Goal: Task Accomplishment & Management: Complete application form

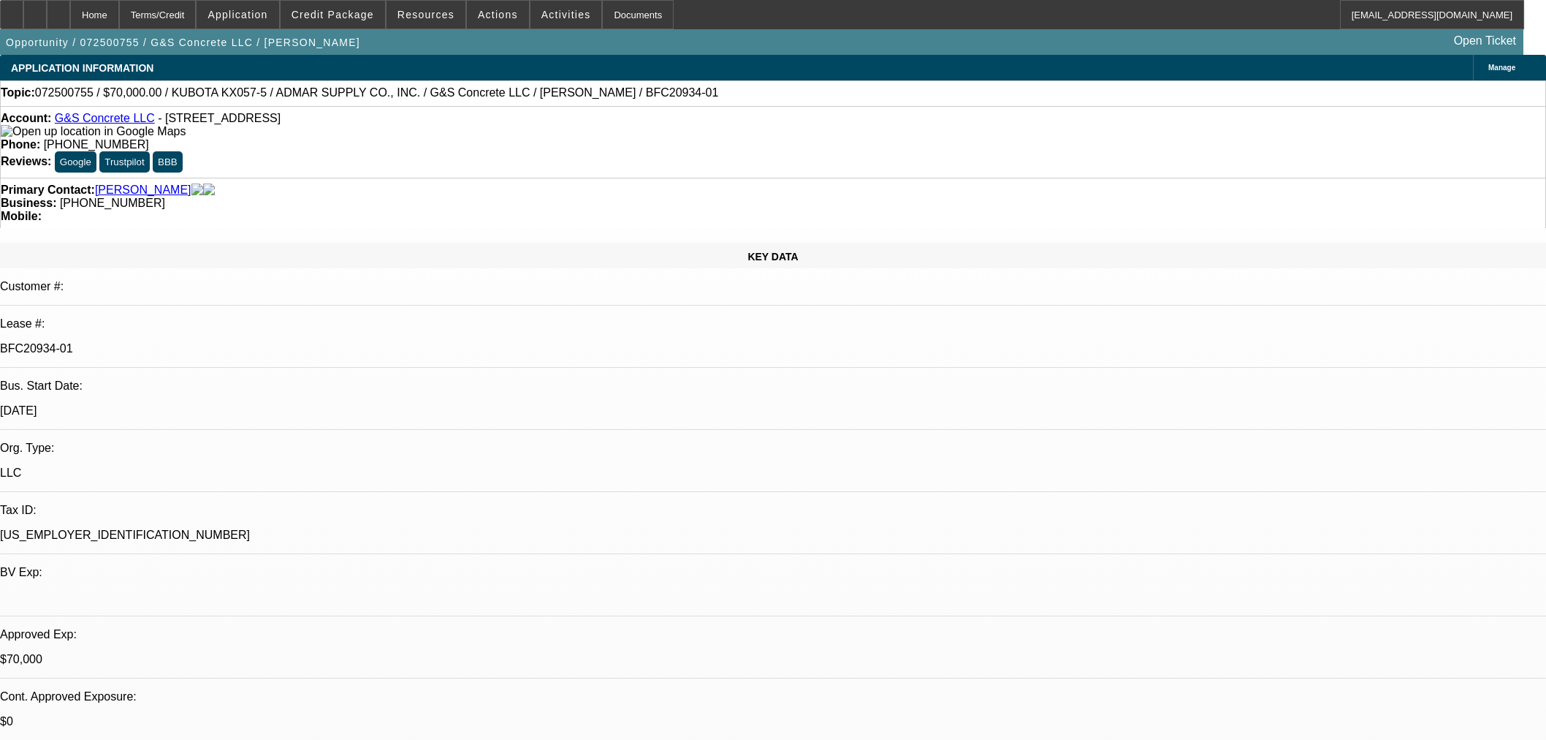
select select "0"
select select "2"
select select "0"
select select "6"
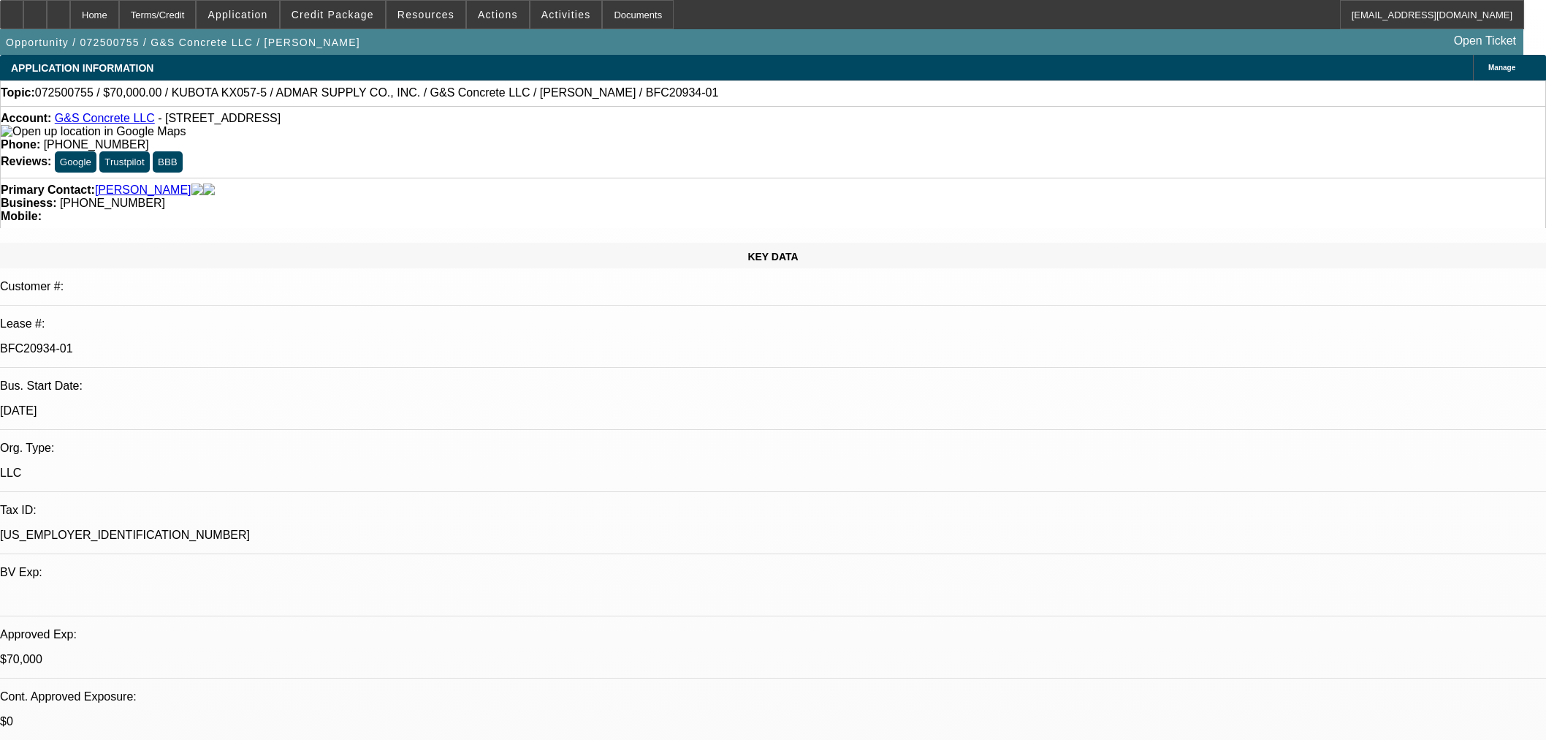
select select "0"
select select "2"
select select "0"
select select "6"
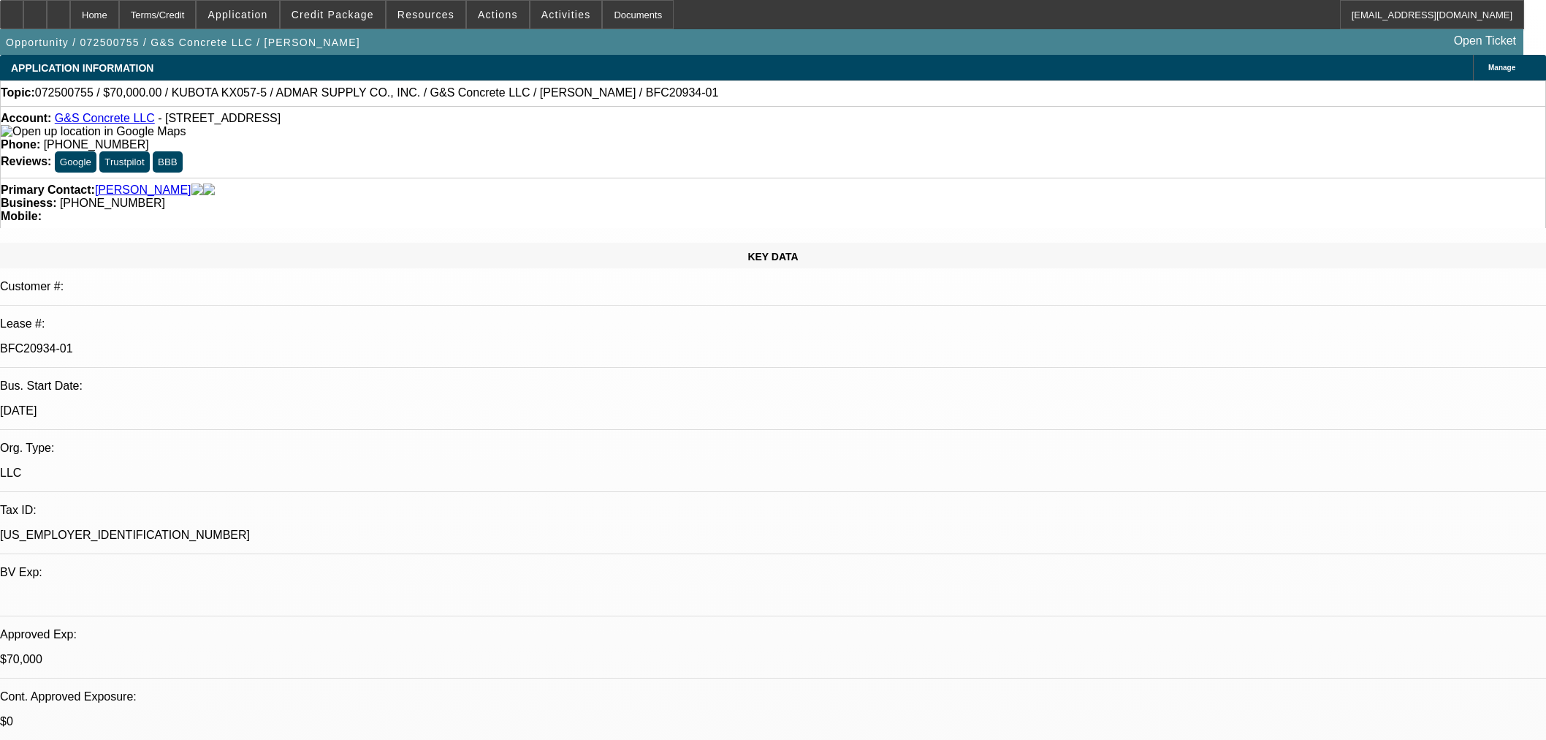
select select "0"
select select "2"
select select "0"
select select "6"
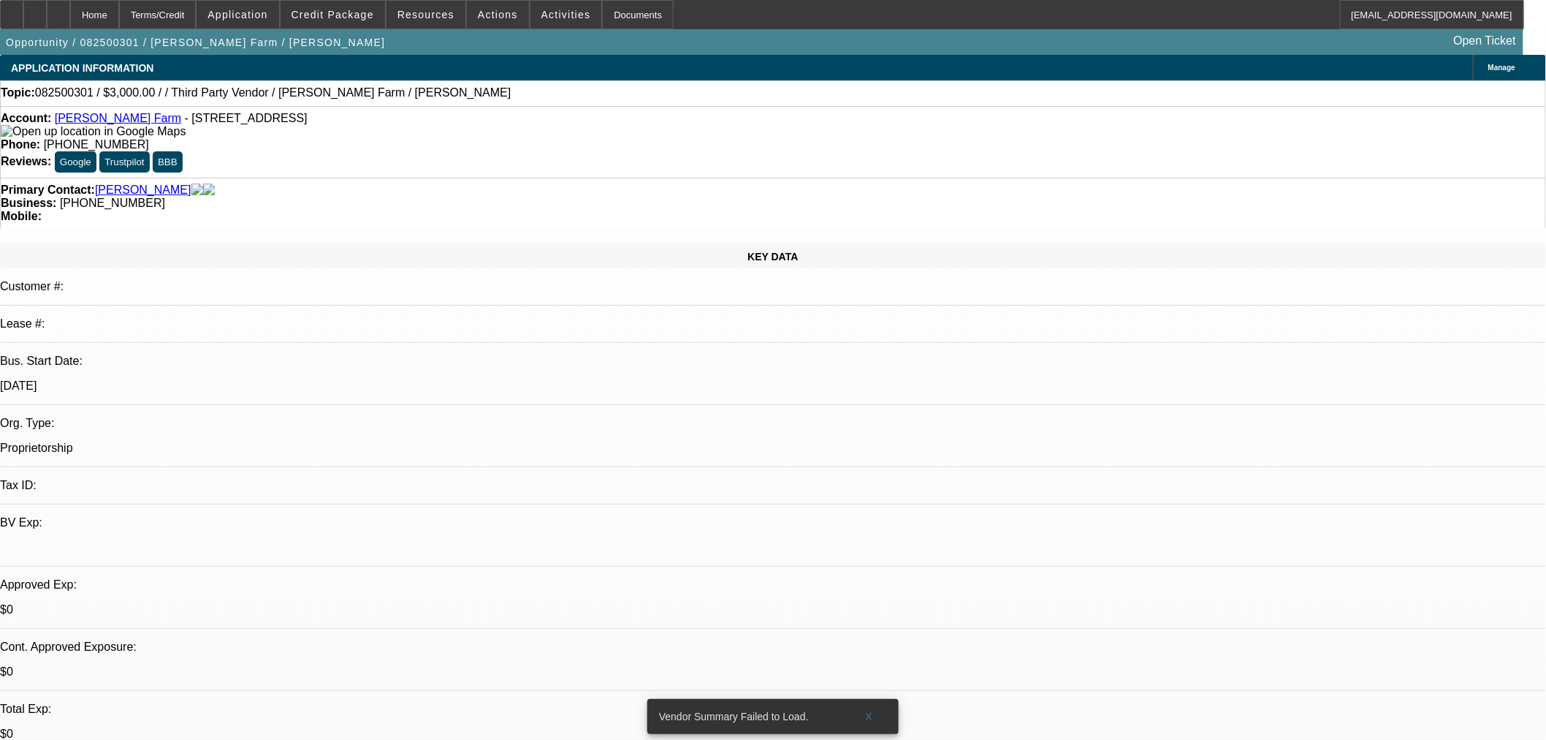
select select "0"
select select "2"
select select "0.1"
select select "4"
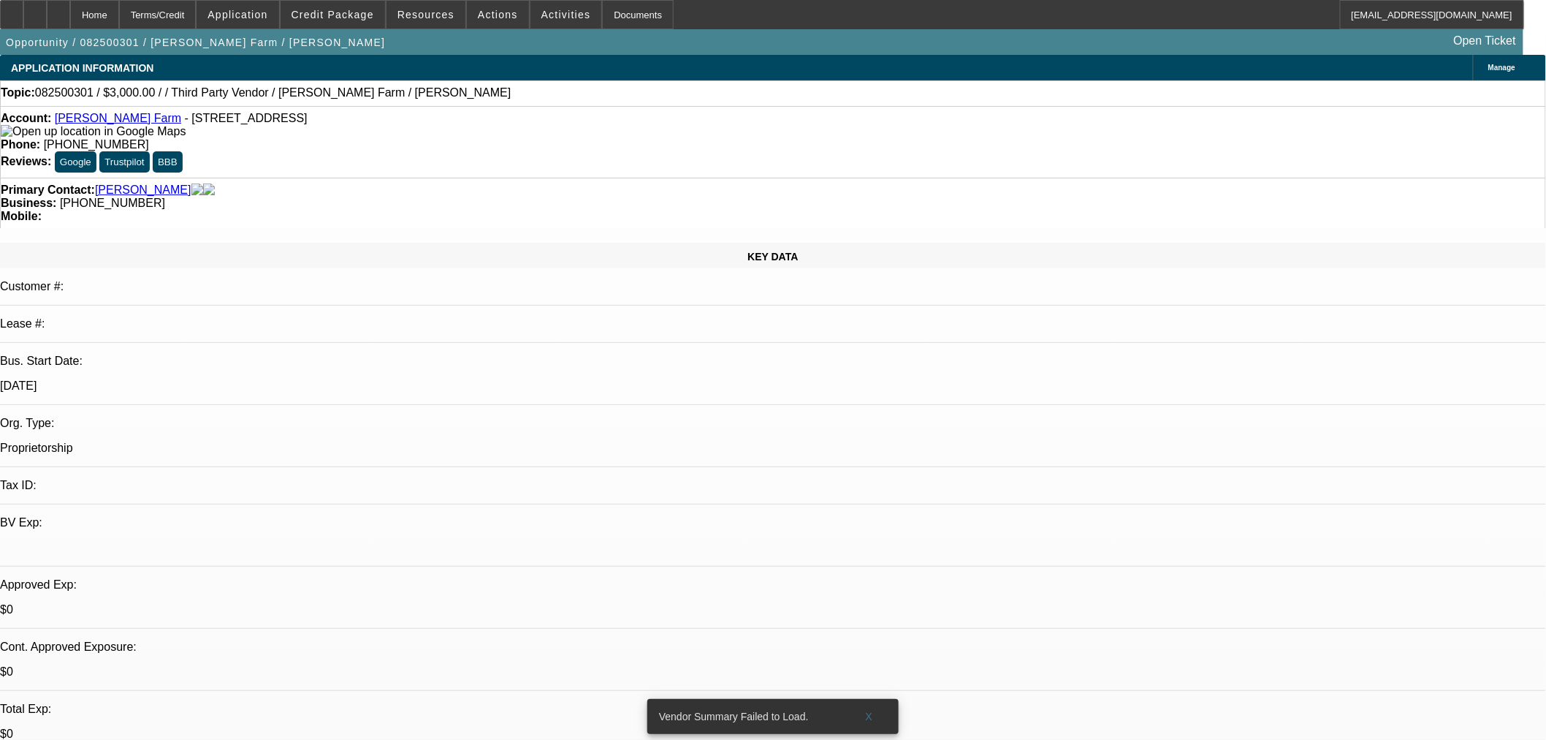
scroll to position [135, 0]
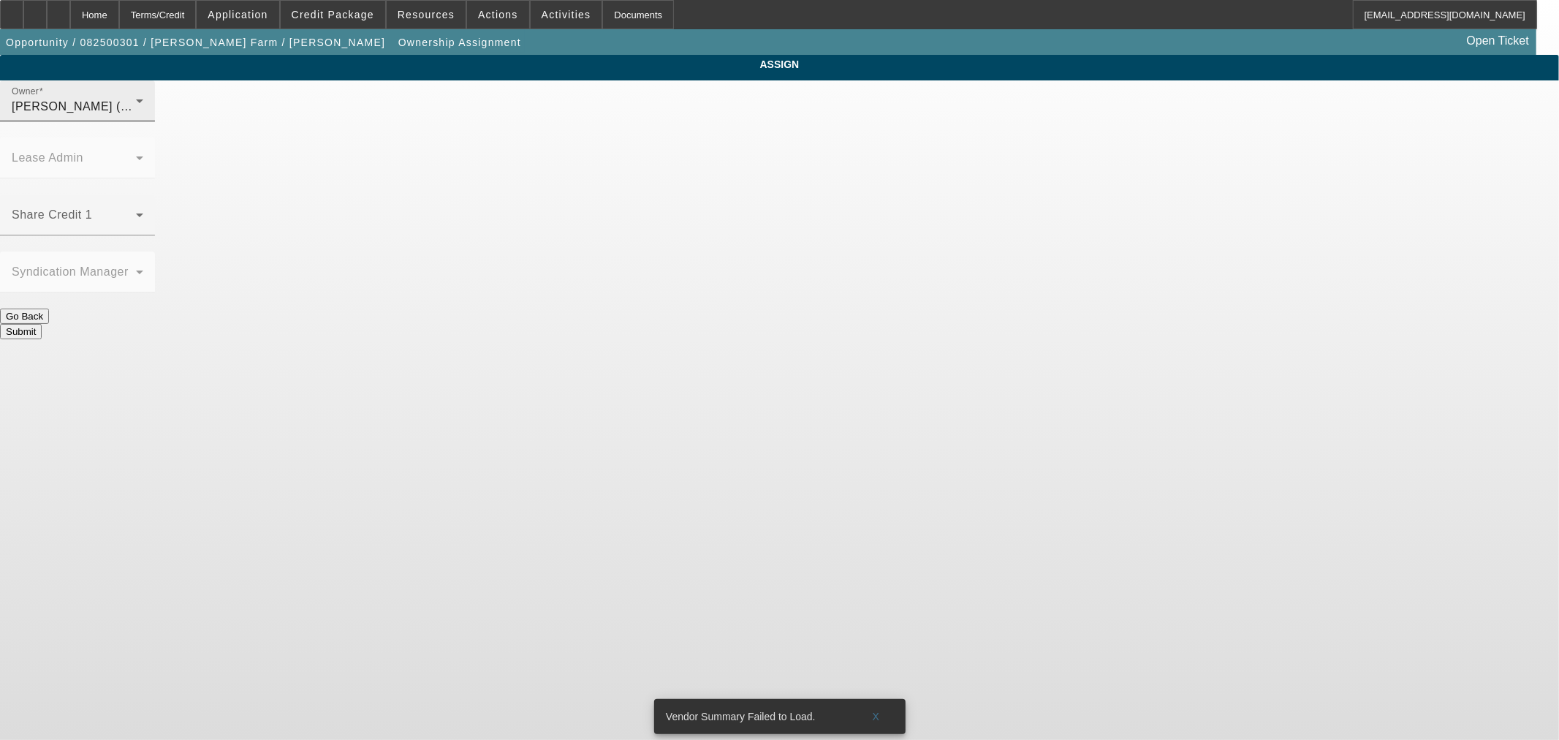
click at [151, 113] on span "Hammond, Tommy (Lvl 1)" at bounding box center [82, 106] width 140 height 12
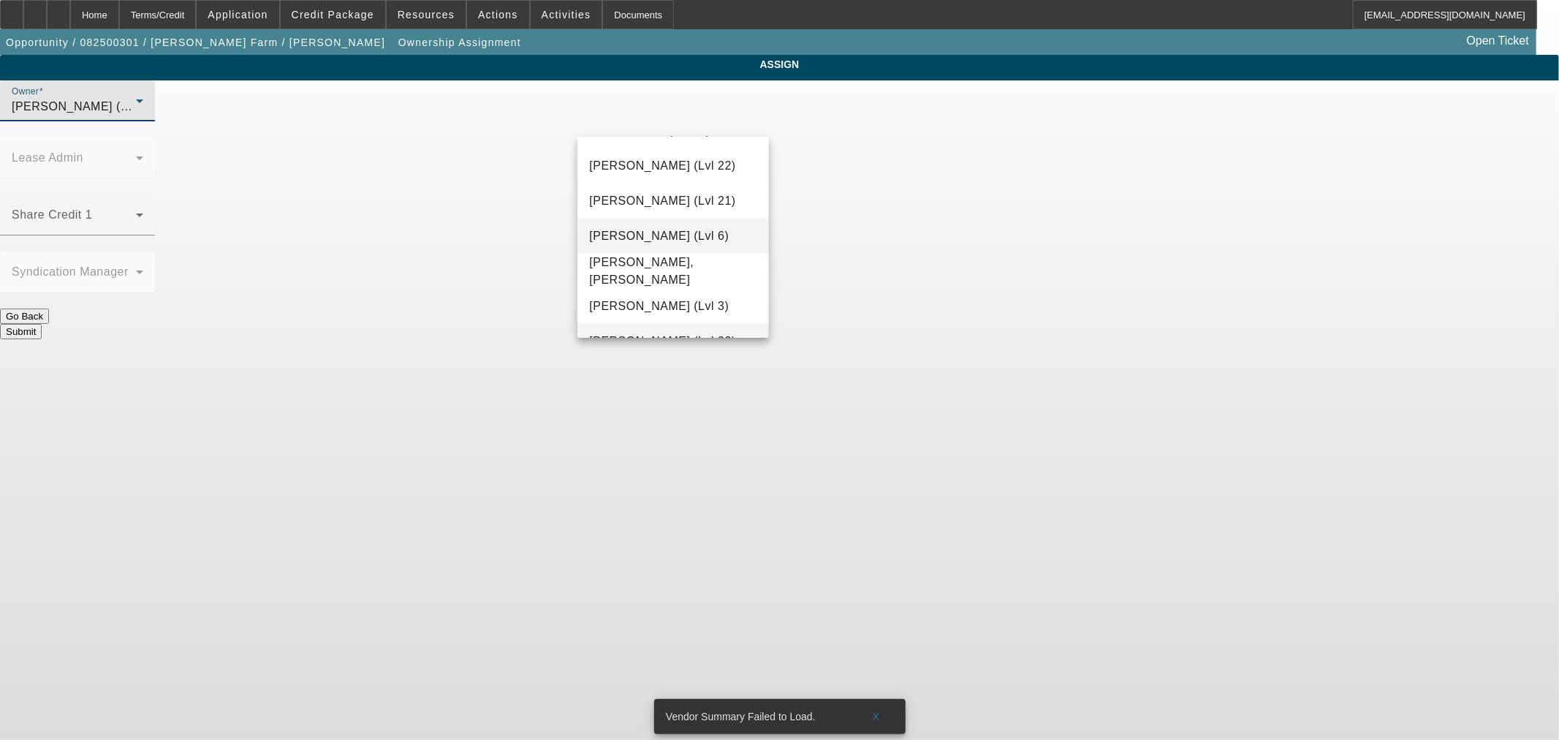
scroll to position [1736, 0]
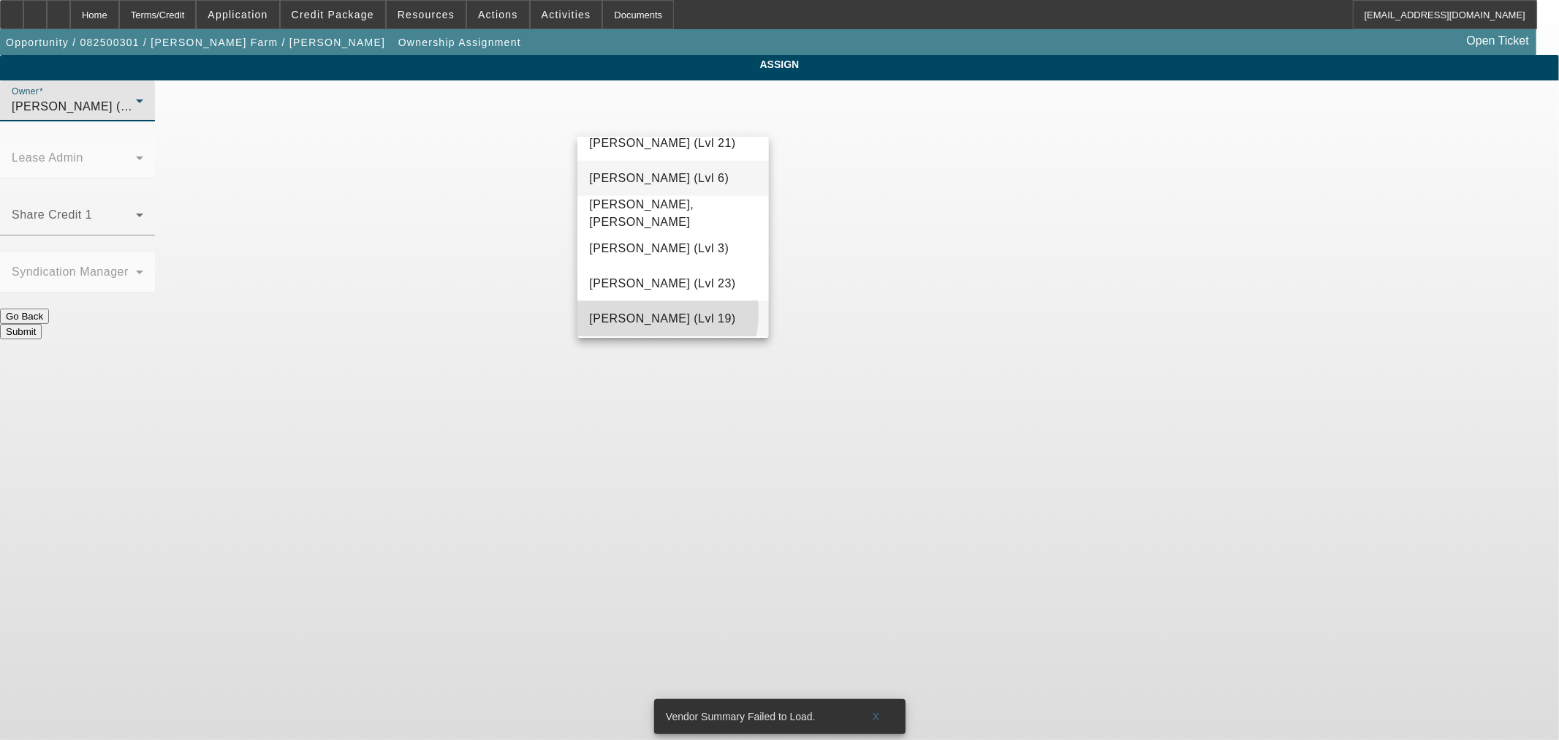
click at [627, 318] on span "Rustebakke, Aaron (Lvl 19)" at bounding box center [662, 319] width 146 height 18
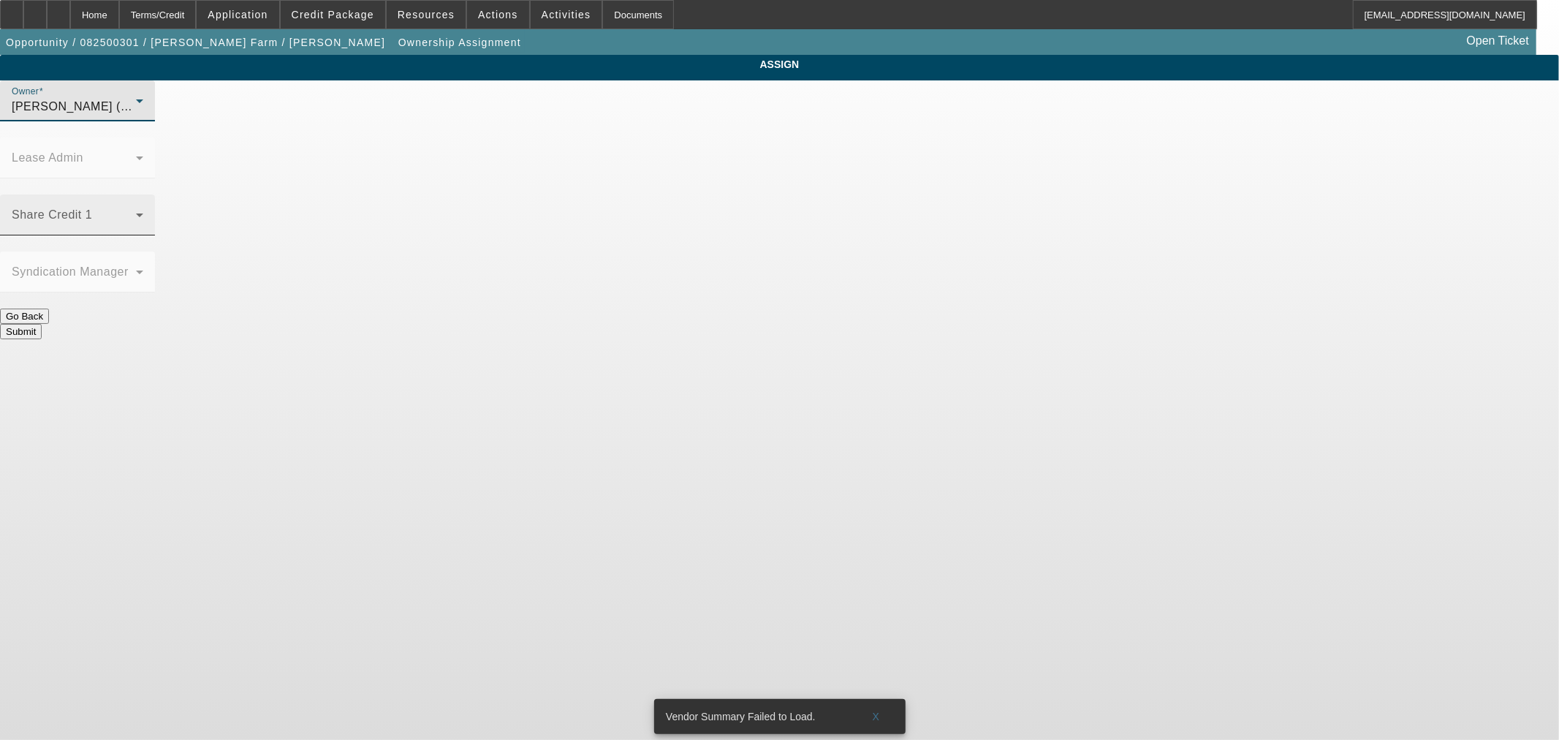
click at [136, 212] on span at bounding box center [74, 221] width 124 height 18
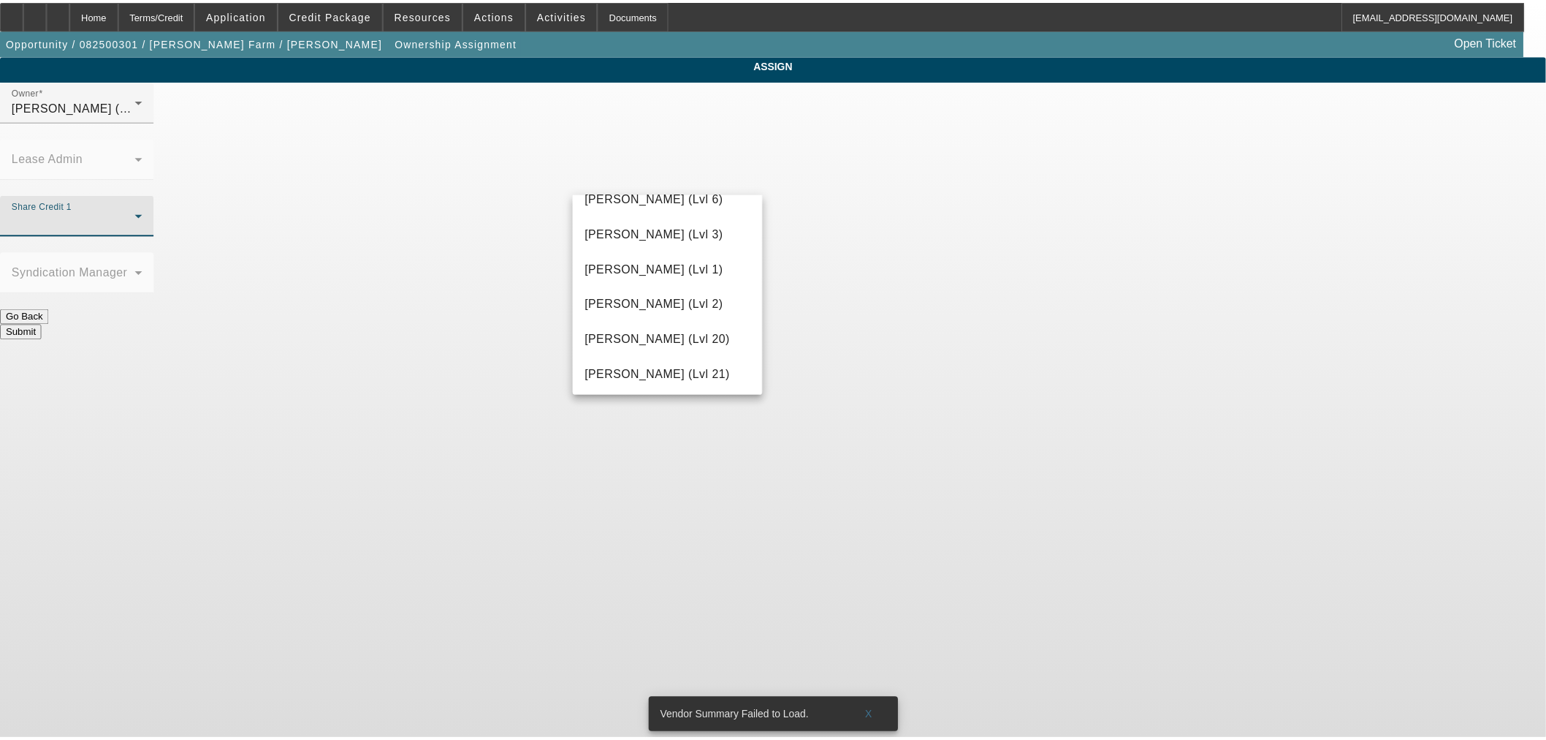
scroll to position [676, 0]
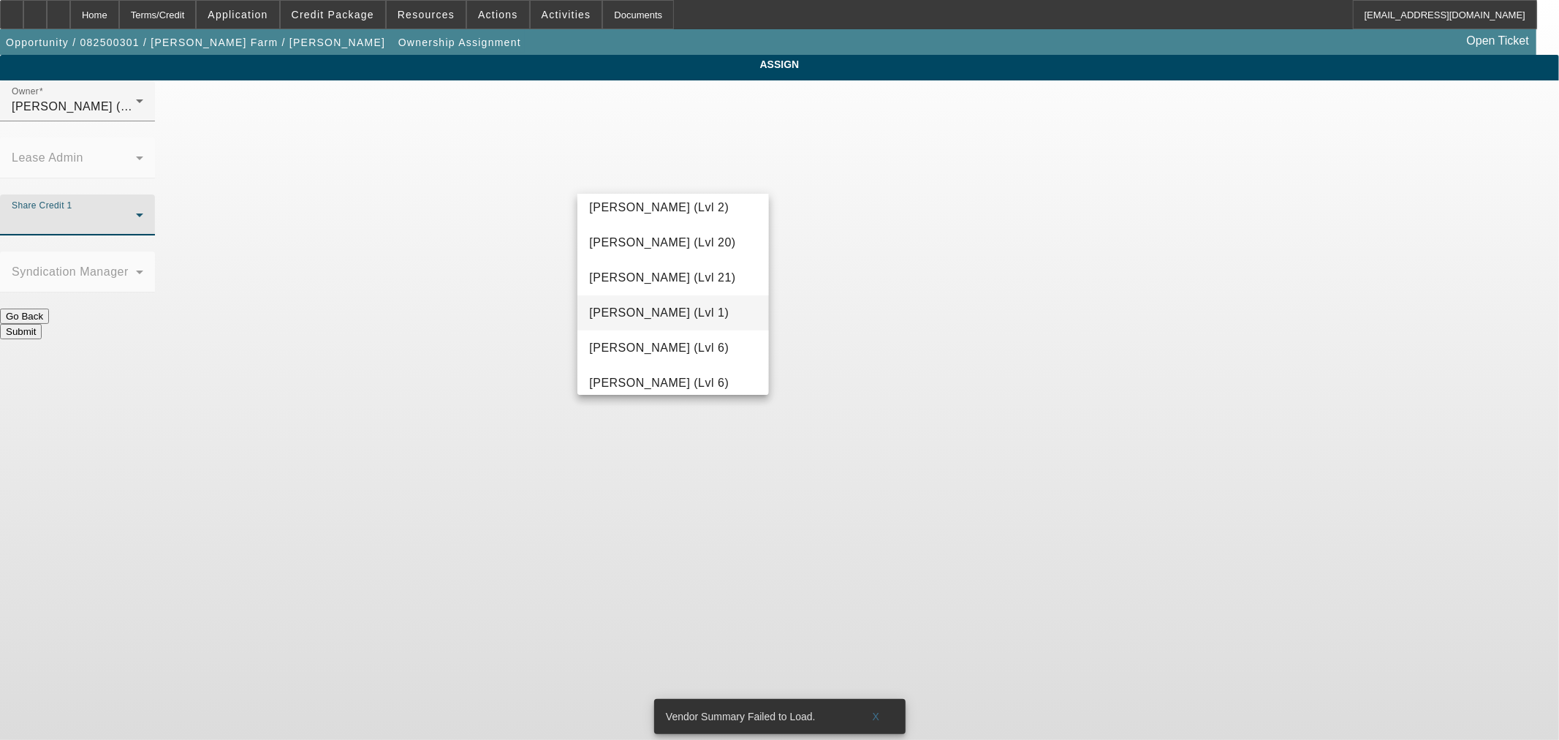
click at [645, 316] on span "Hammond, Tommy (Lvl 1)" at bounding box center [659, 313] width 140 height 18
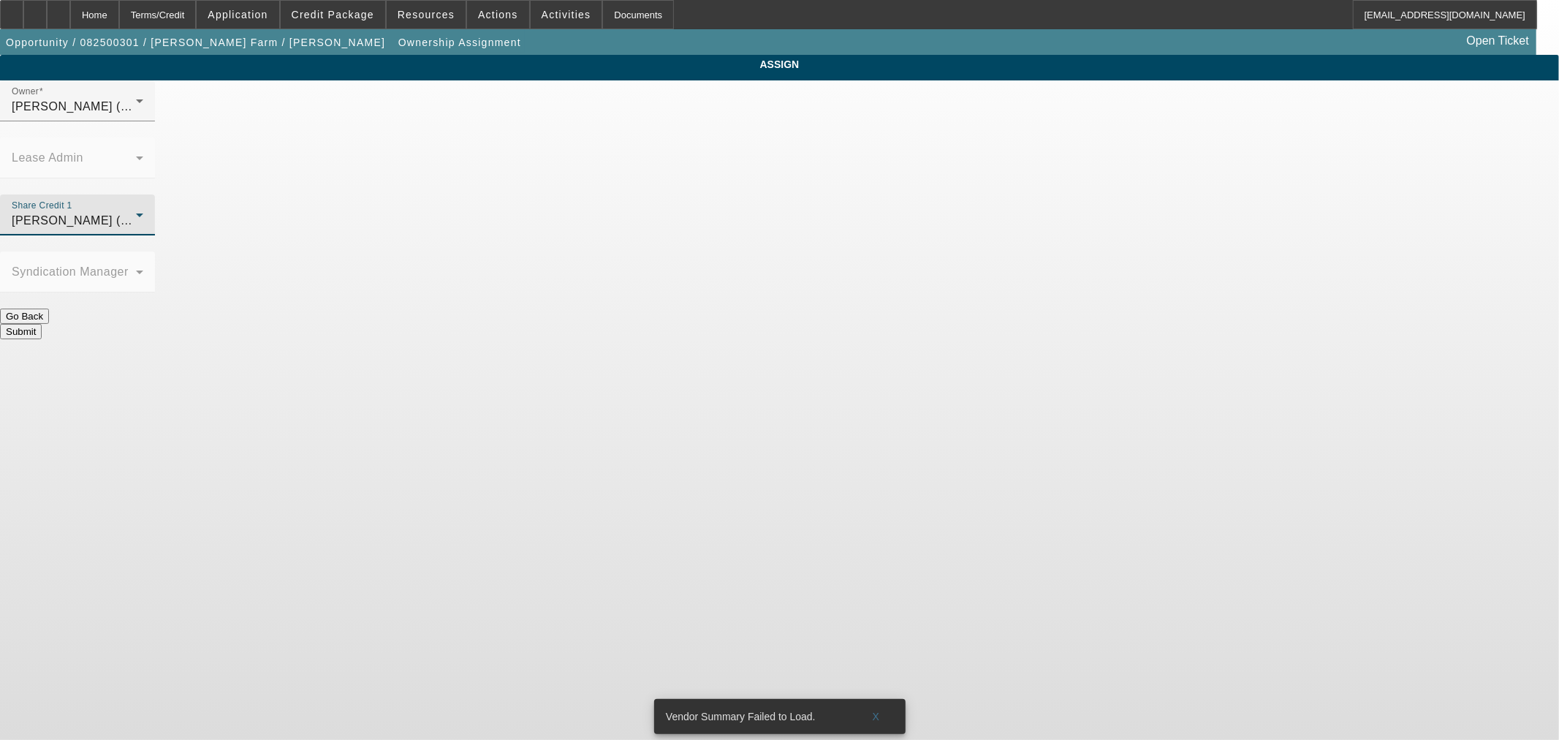
click at [42, 324] on button "Submit" at bounding box center [21, 331] width 42 height 15
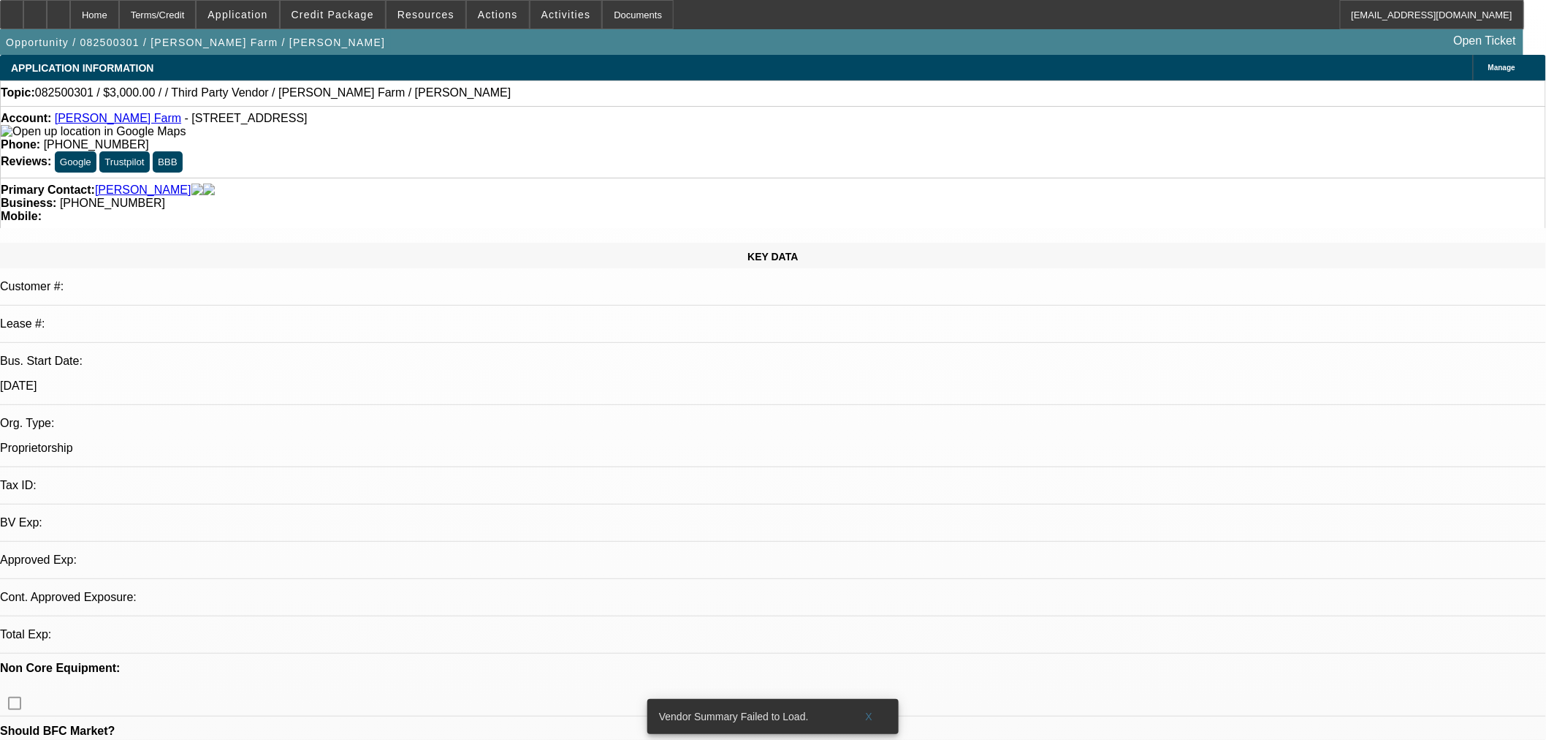
select select "0"
select select "2"
select select "0.1"
select select "4"
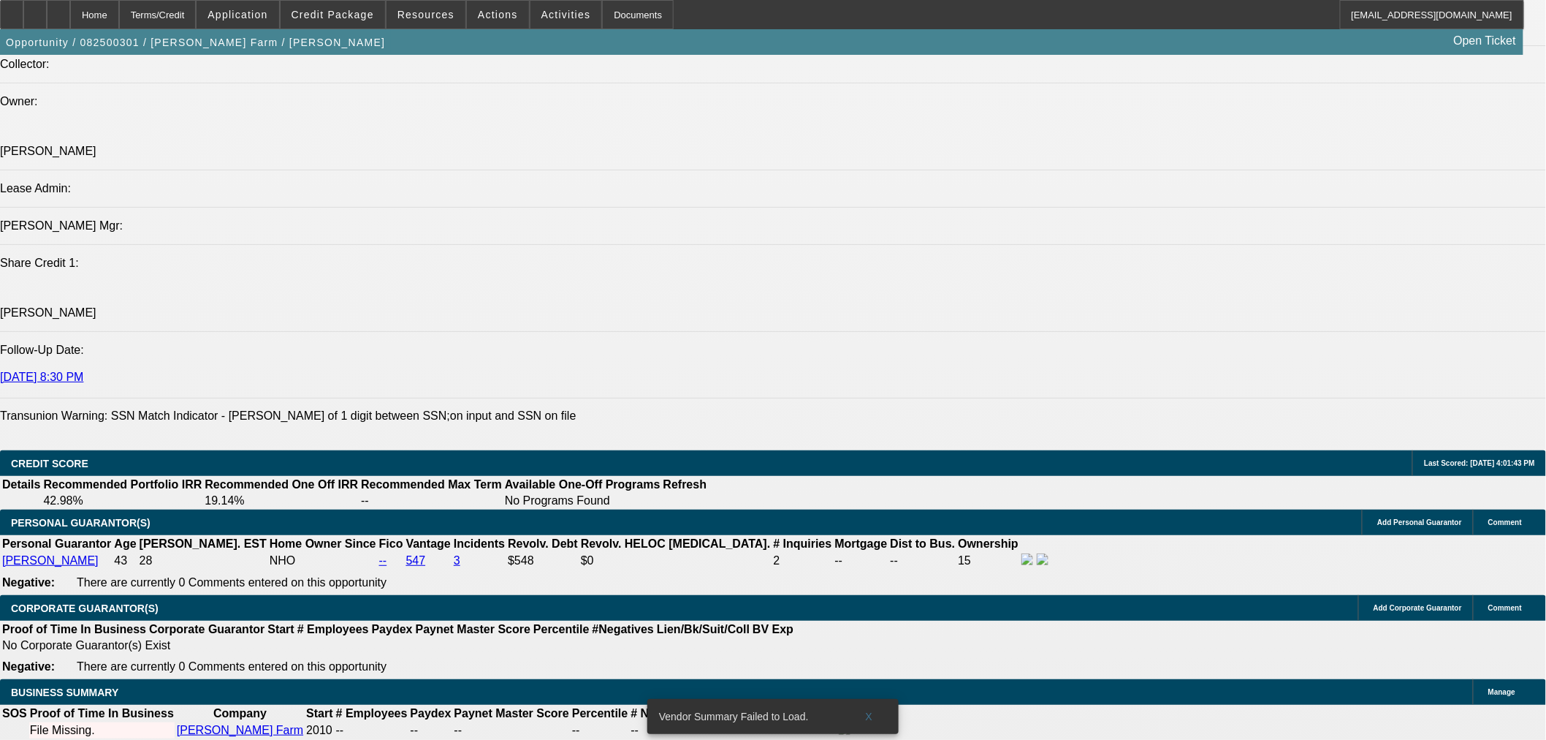
scroll to position [1759, 0]
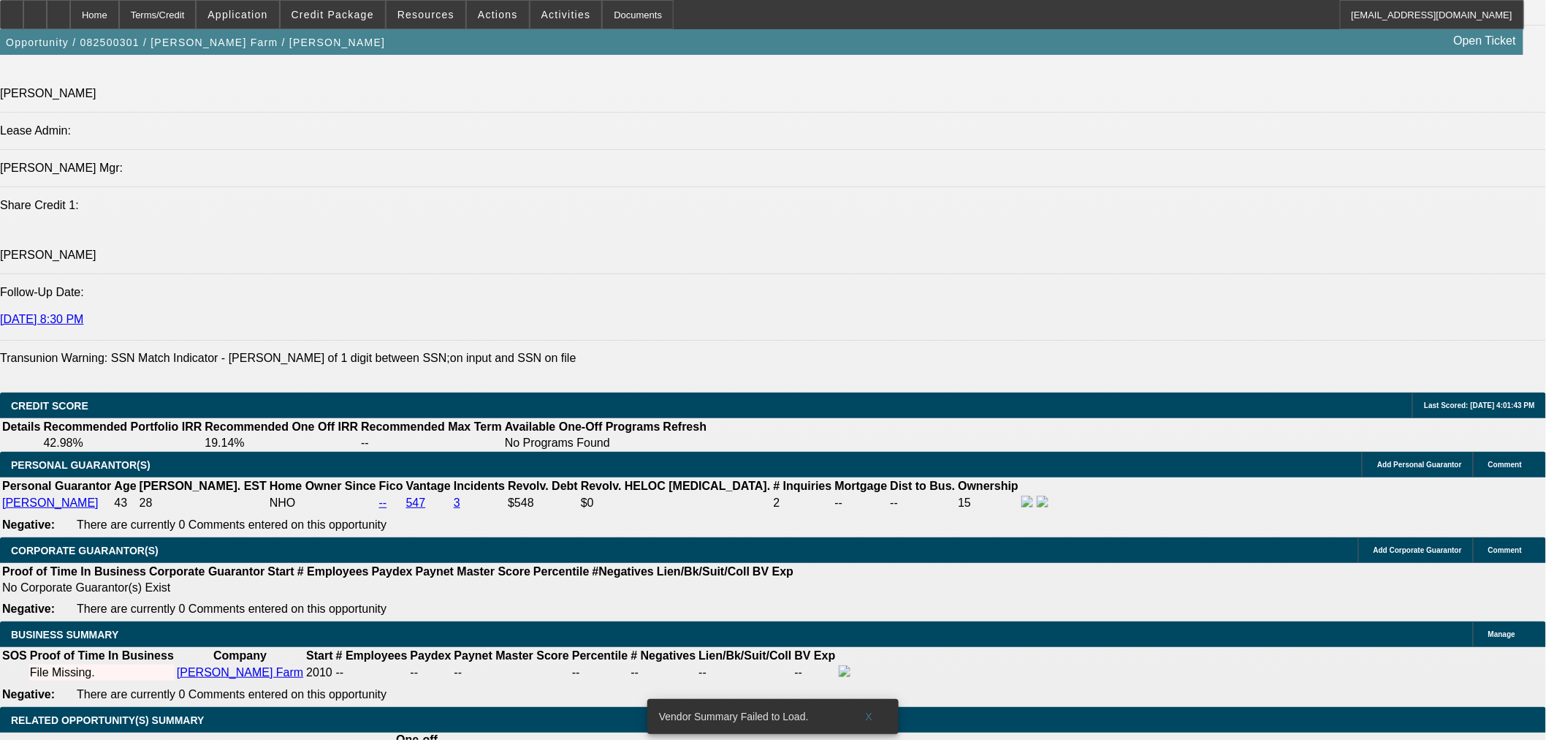
type input "$1,000.00"
type input "UNKNOWN"
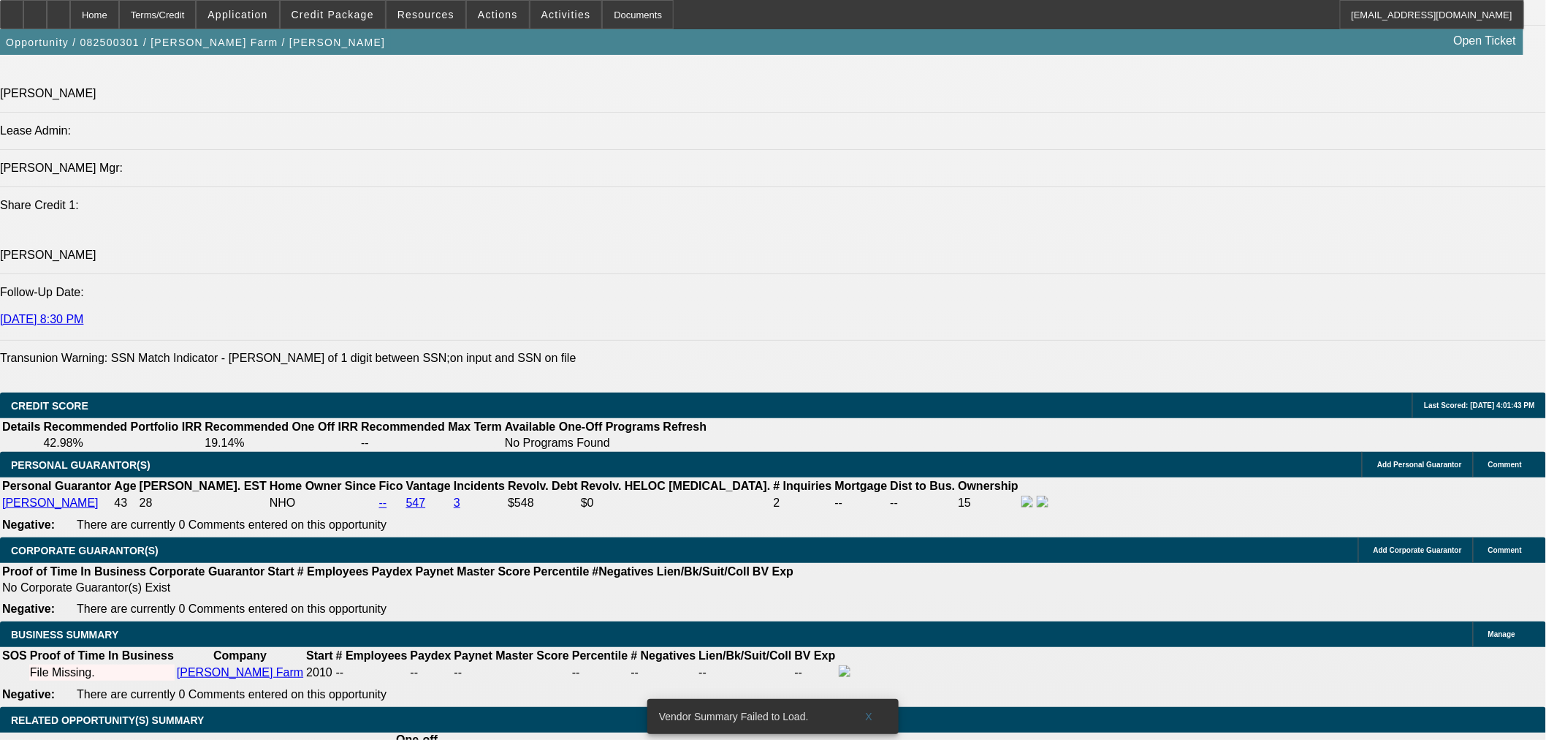
type input "36"
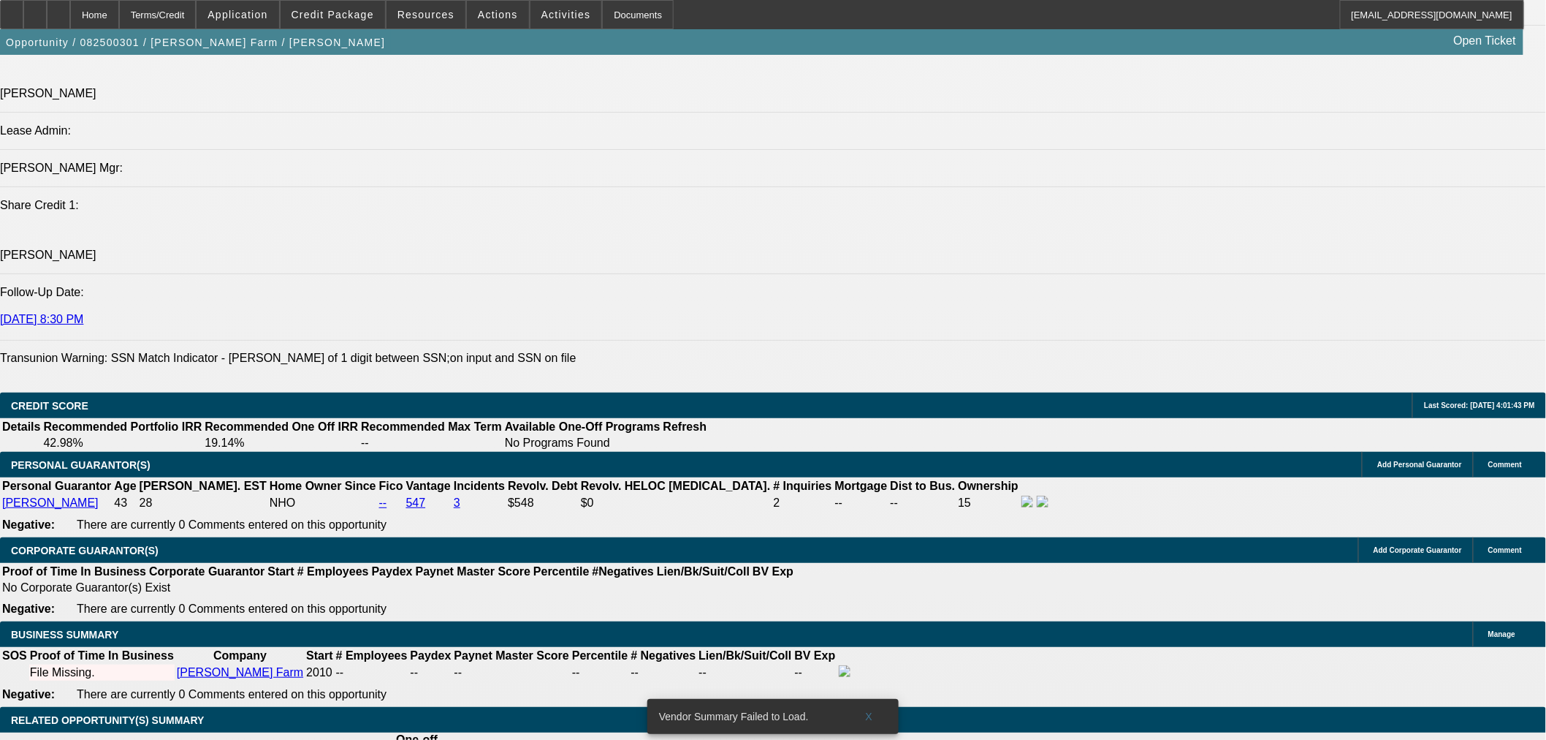
type input "3"
type input "$116.32"
type input "$58.16"
type input "30"
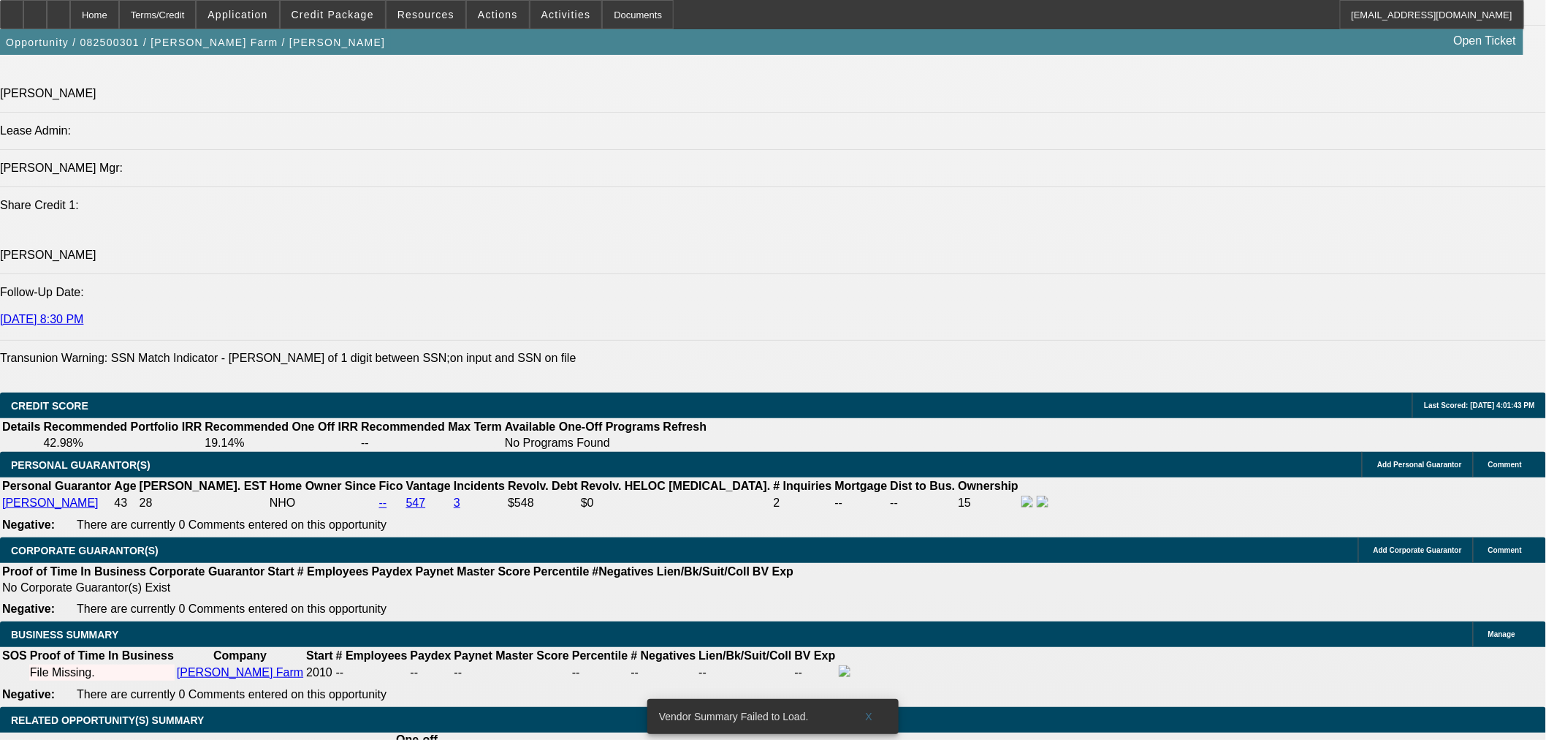
type input "$169.80"
type input "$84.90"
type input "30"
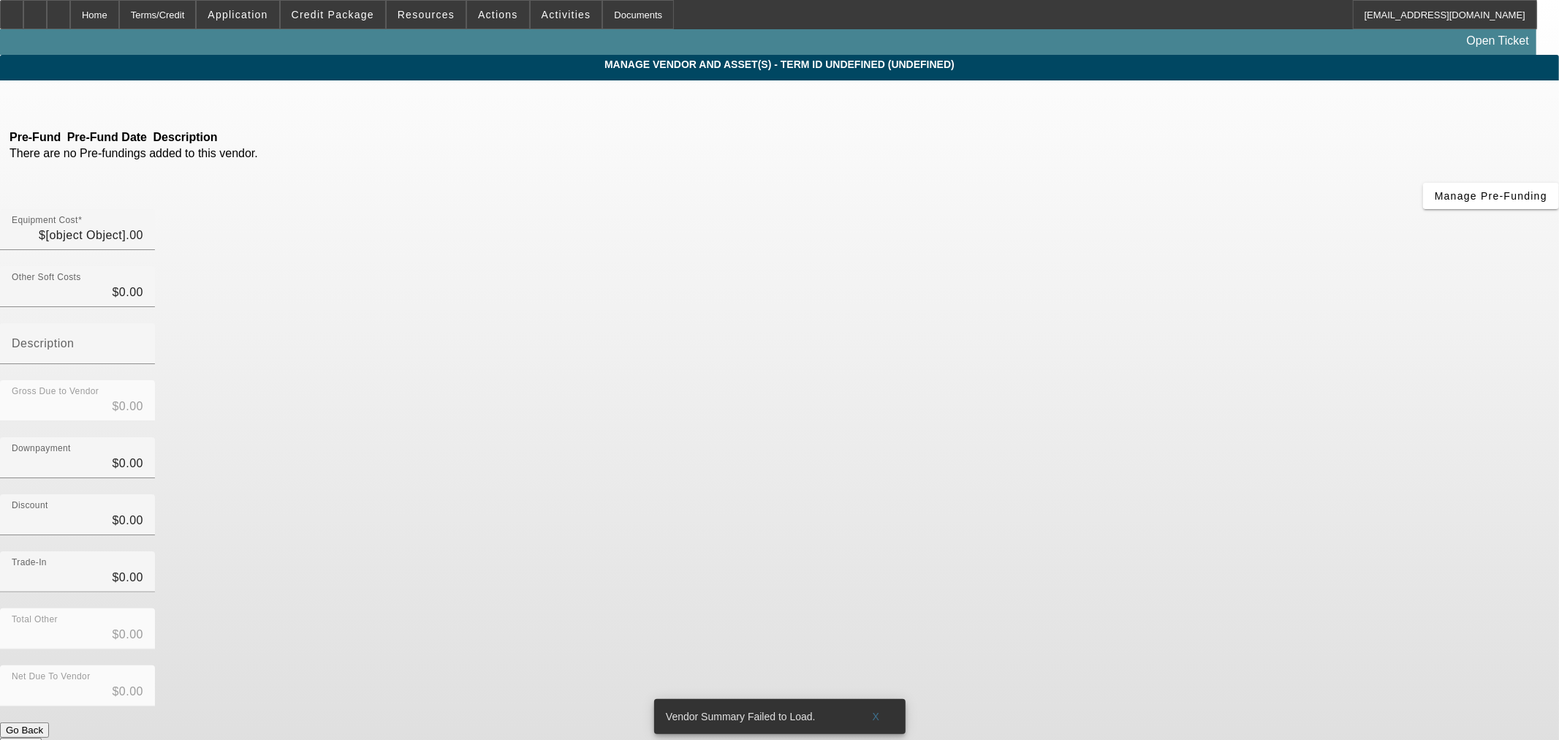
type input "$4,000.00"
type input "$1,000.00"
type input "$3,000.00"
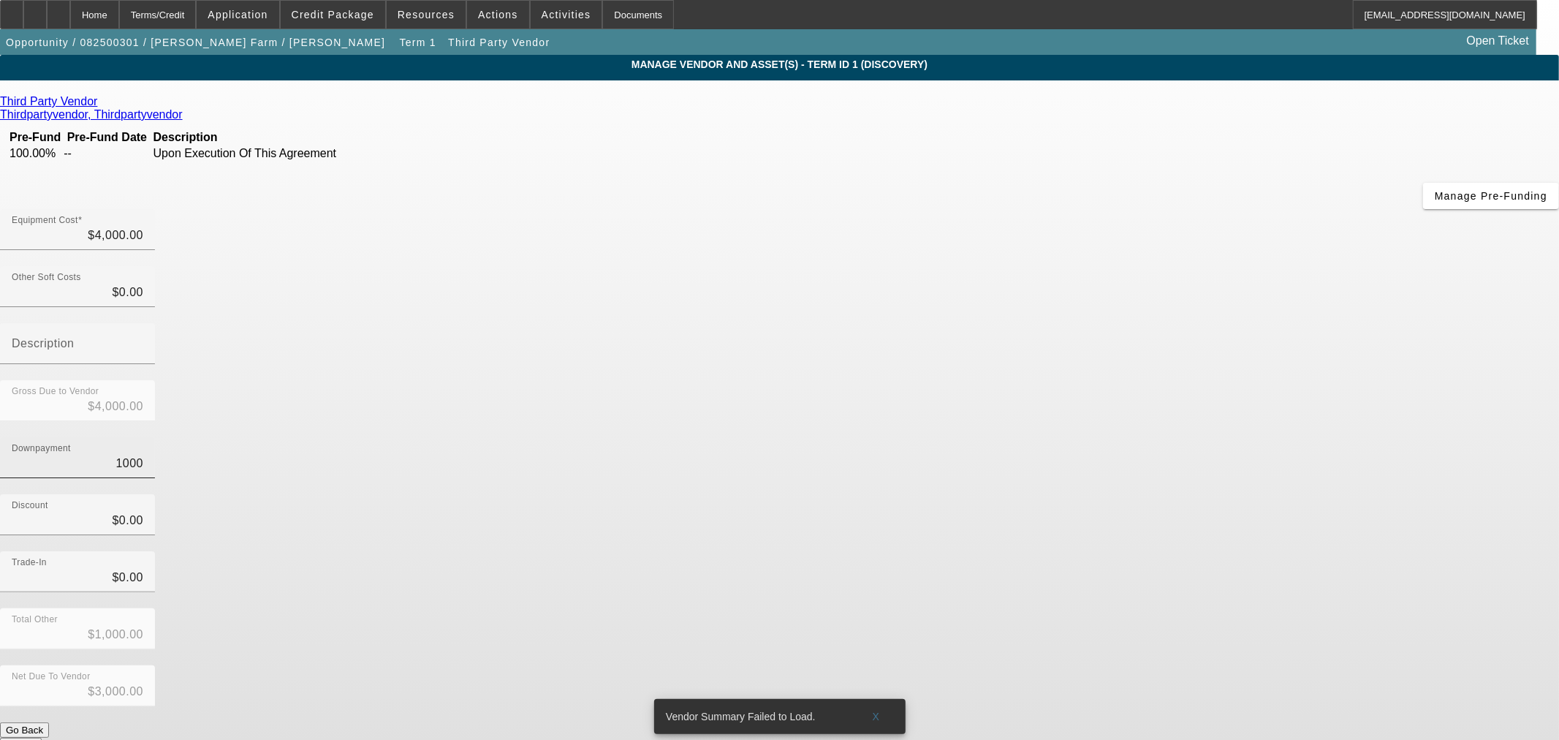
click at [143, 455] on input "1000" at bounding box center [78, 464] width 132 height 18
type input "0"
type input "$0.00"
type input "$4,000.00"
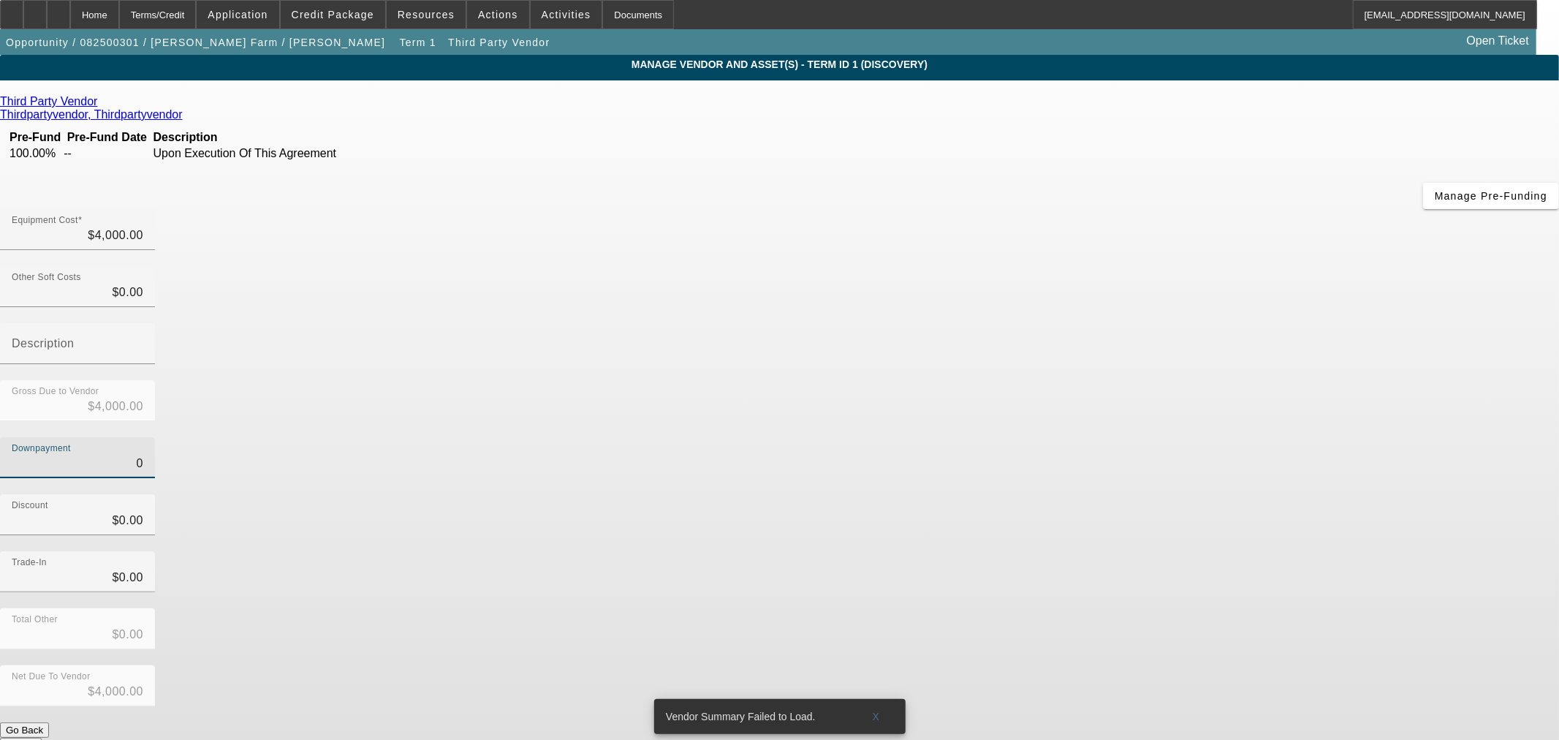
type input "$0.00"
click at [42, 737] on button "Submit" at bounding box center [21, 744] width 42 height 15
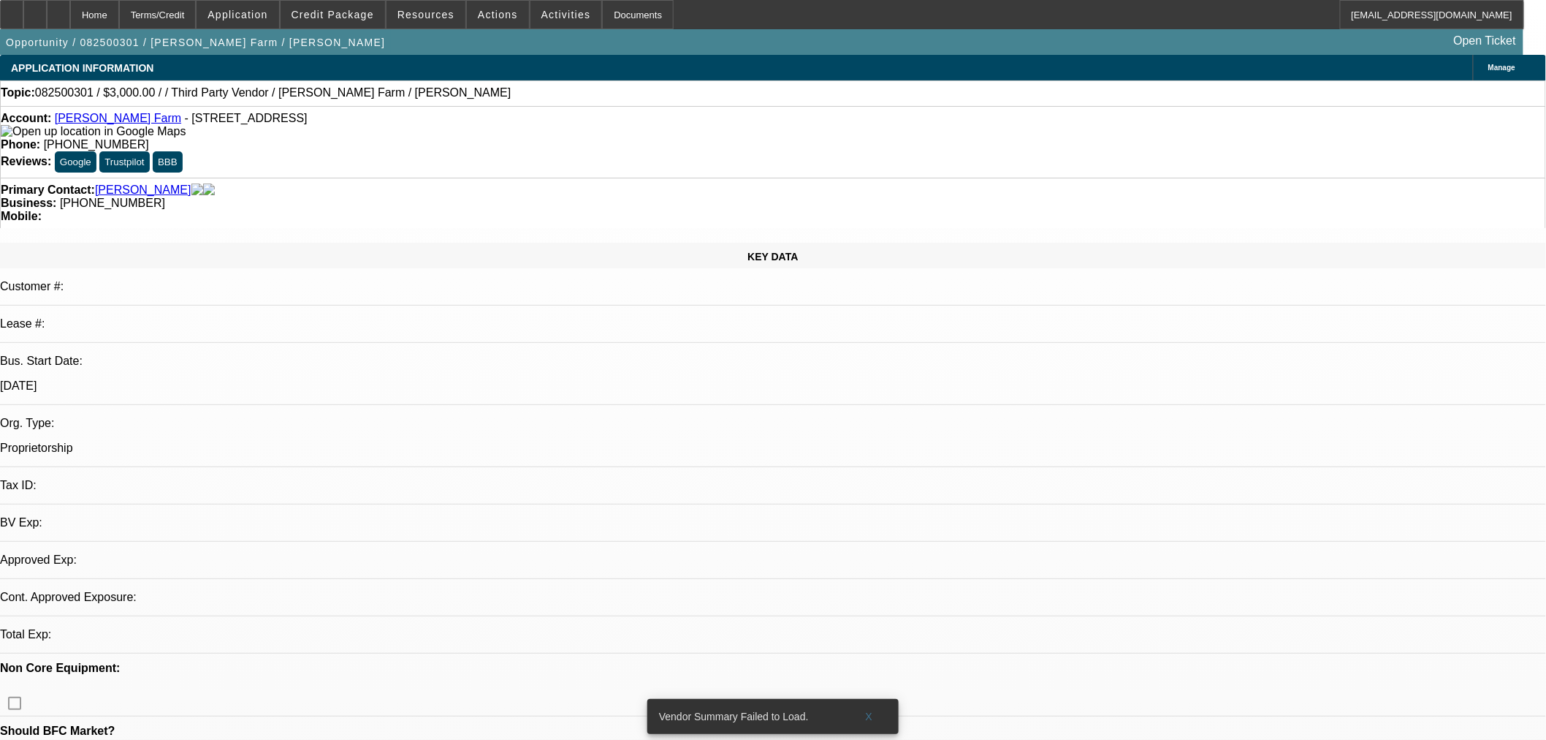
select select "0"
select select "2"
select select "0.1"
select select "4"
